Goal: Navigation & Orientation: Find specific page/section

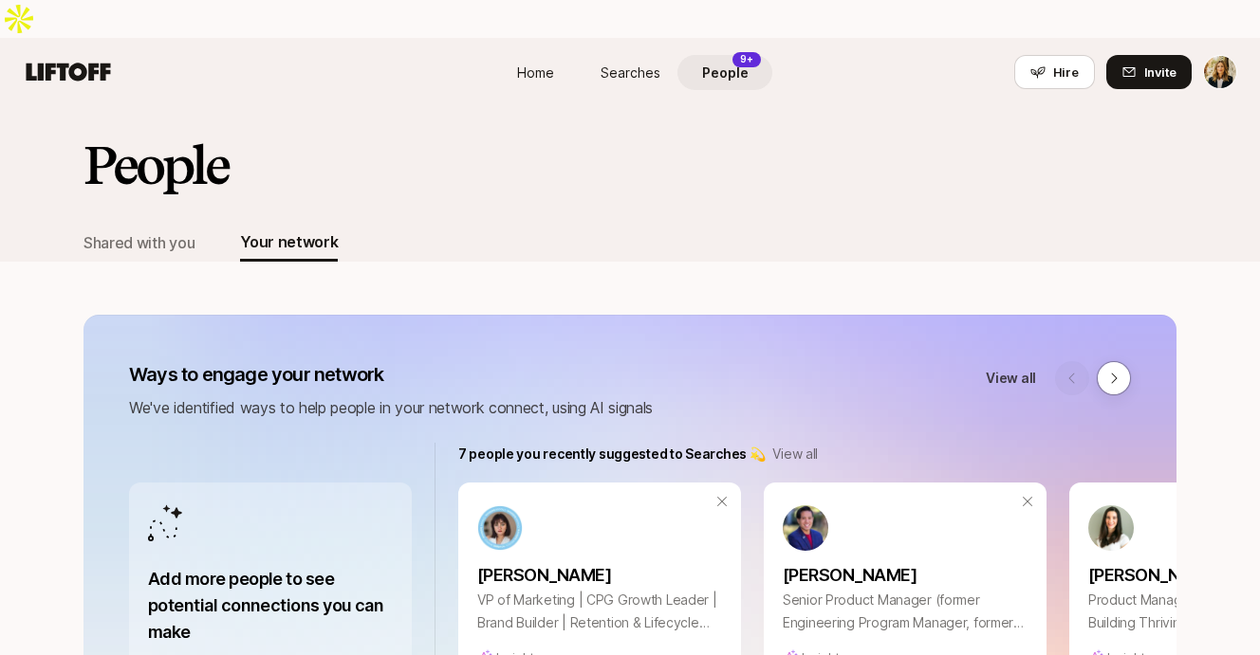
click at [733, 63] on span "People" at bounding box center [725, 73] width 46 height 20
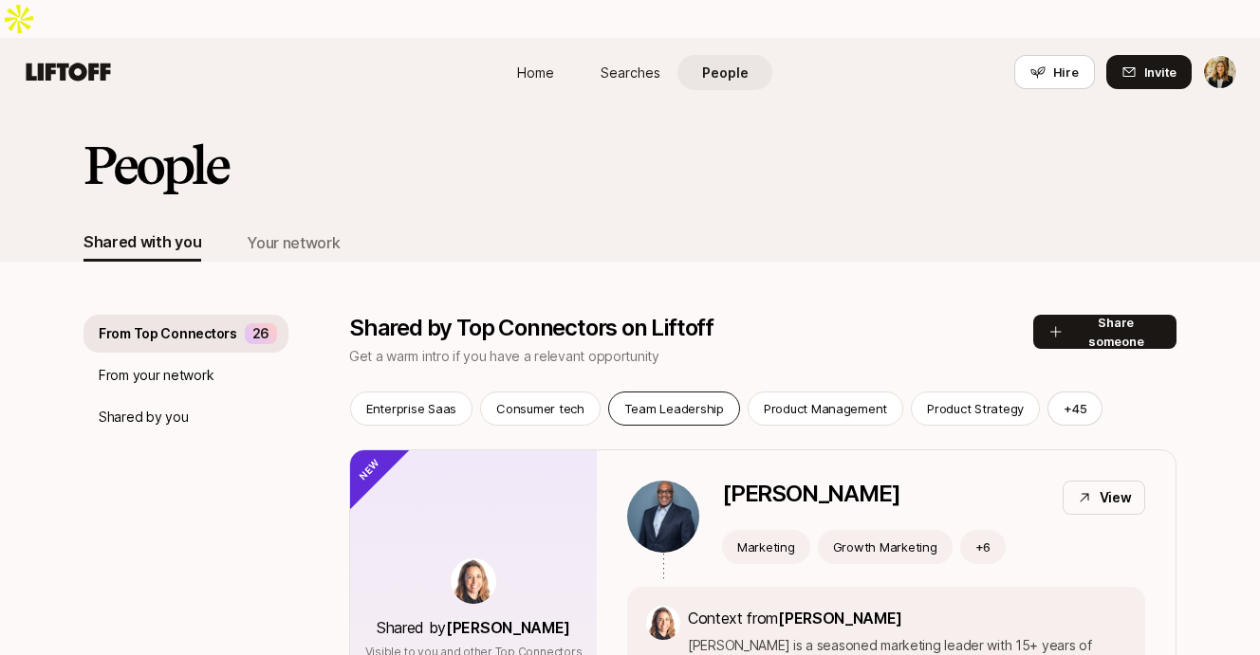
click at [655, 399] on p "Team Leadership" at bounding box center [674, 408] width 100 height 19
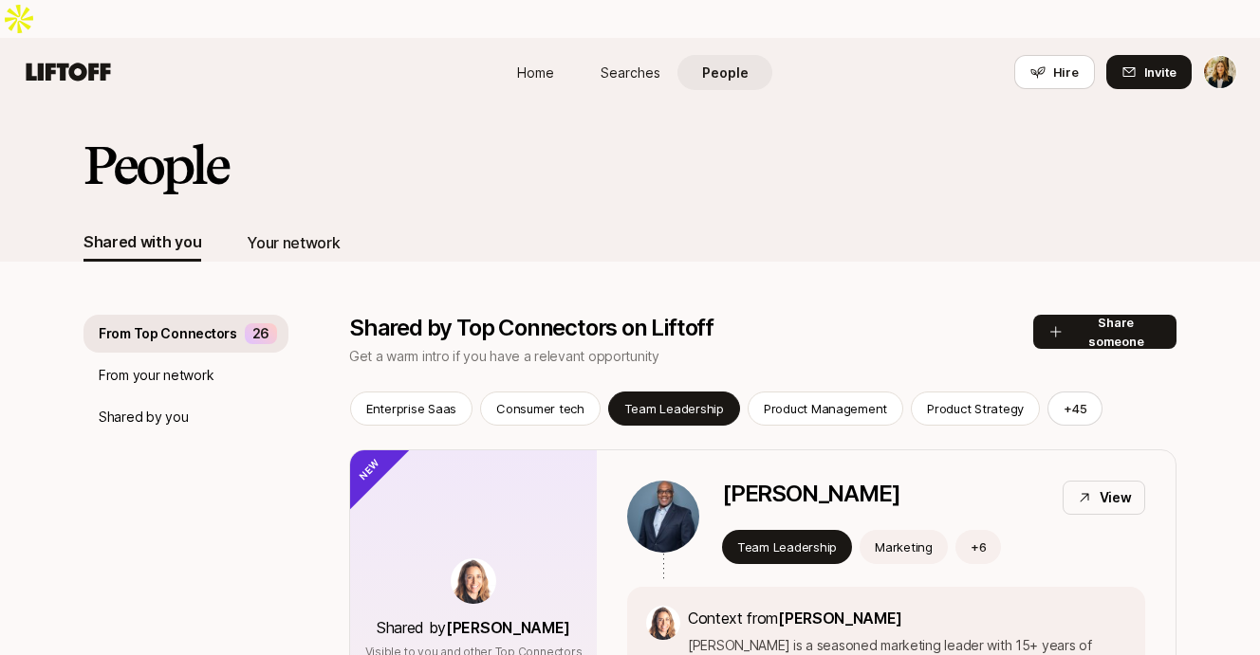
click at [286, 231] on div "Your network" at bounding box center [293, 243] width 93 height 25
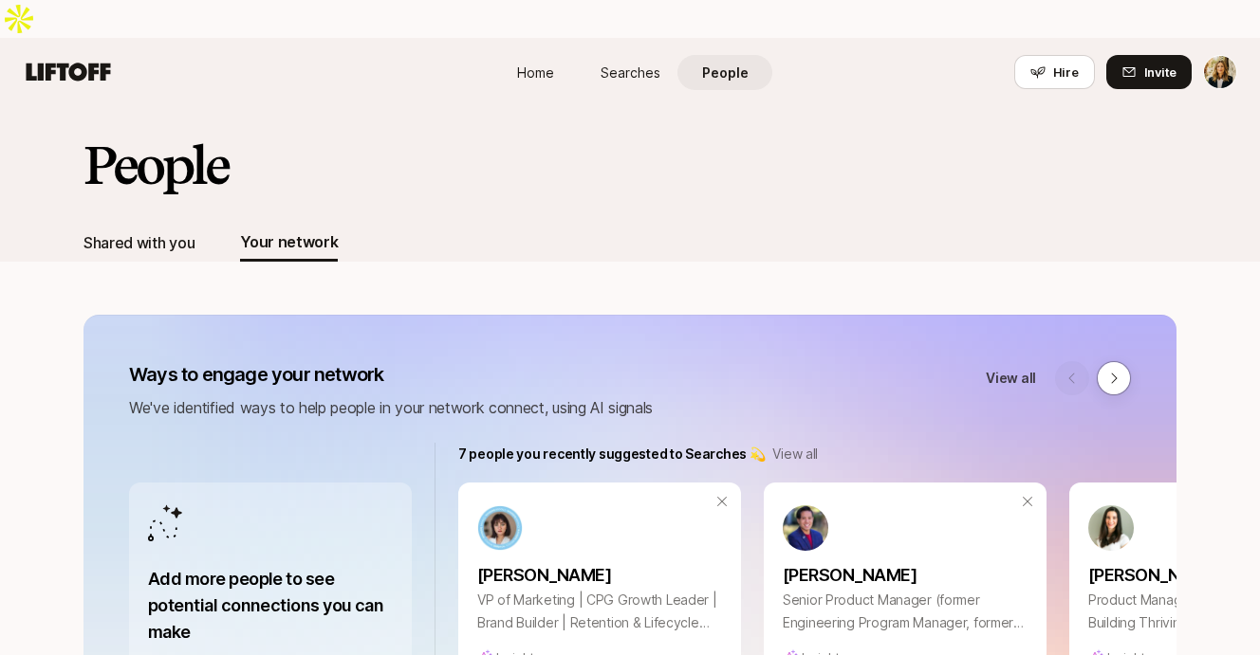
click at [157, 231] on div "Shared with you" at bounding box center [138, 243] width 111 height 25
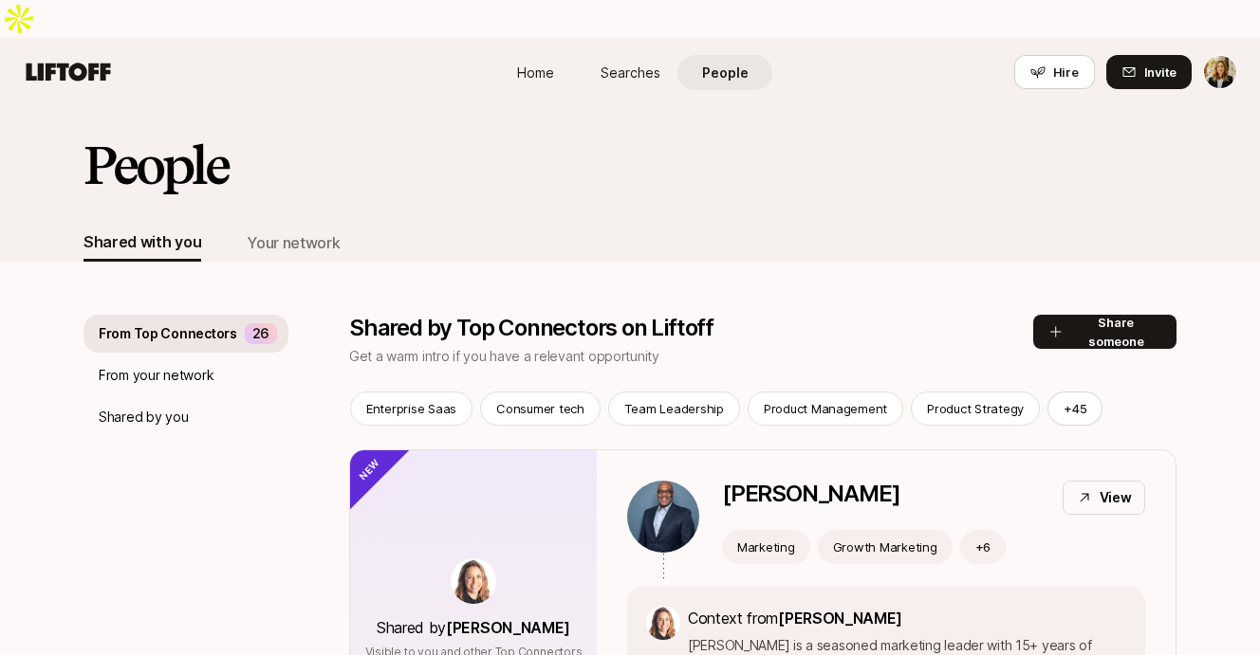
click at [200, 323] on p "From Top Connectors" at bounding box center [168, 334] width 138 height 23
click at [612, 63] on span "Searches" at bounding box center [630, 73] width 60 height 20
